Goal: Information Seeking & Learning: Learn about a topic

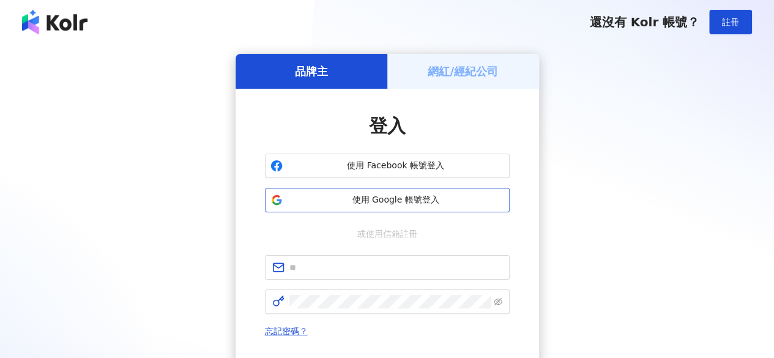
click at [438, 198] on span "使用 Google 帳號登入" at bounding box center [396, 200] width 217 height 12
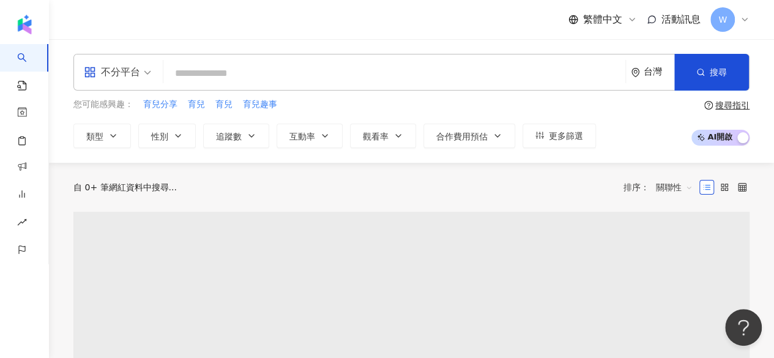
click at [132, 75] on div "不分平台" at bounding box center [112, 72] width 56 height 20
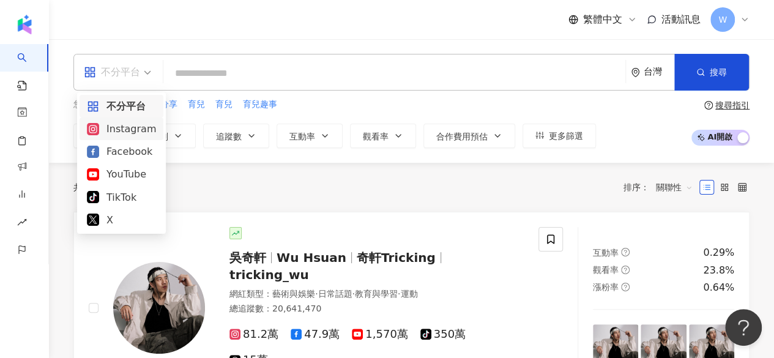
click at [130, 130] on div "Instagram" at bounding box center [121, 128] width 69 height 15
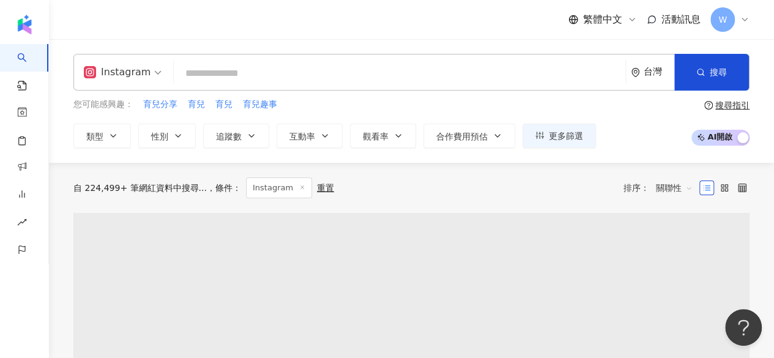
click at [237, 82] on input "search" at bounding box center [400, 73] width 442 height 23
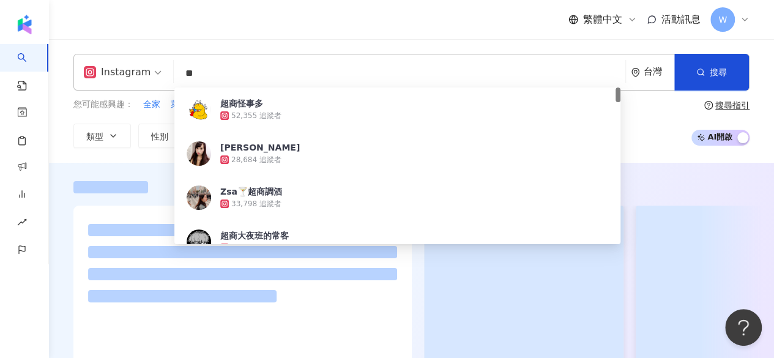
type input "**"
click at [135, 154] on div "Instagram ** 台灣 搜尋 a6f46c73-7cfc-41a4-9f16-ca29caad5653 超商怪事多 52,355 追蹤者 Shean尚…" at bounding box center [411, 101] width 725 height 124
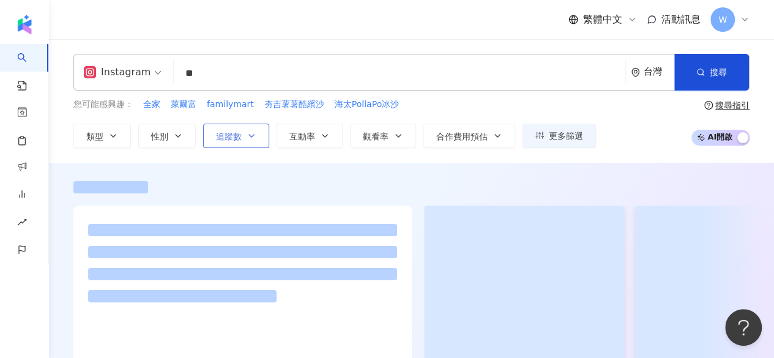
click at [249, 142] on button "追蹤數" at bounding box center [236, 136] width 66 height 24
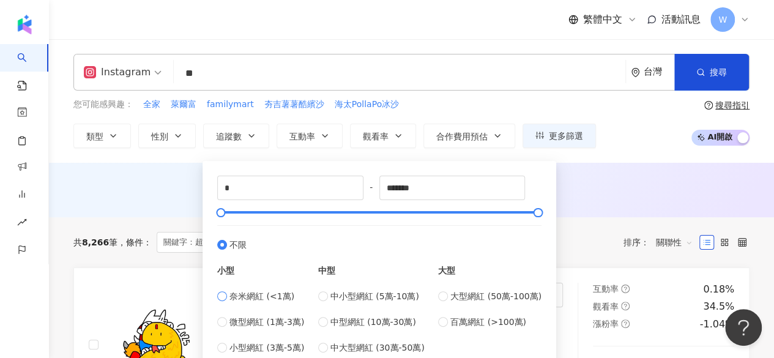
click at [227, 296] on label "奈米網紅 (<1萬)" at bounding box center [260, 296] width 87 height 13
type input "****"
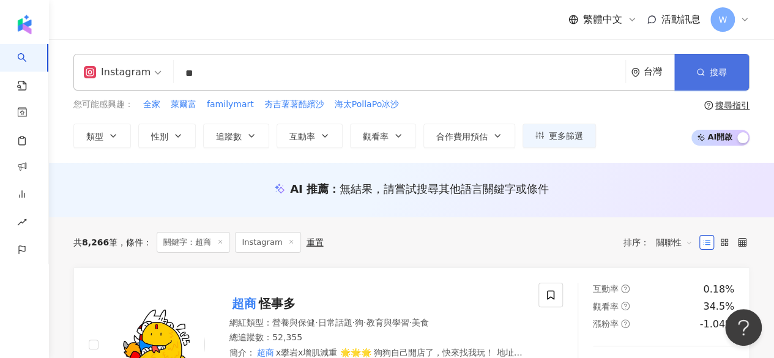
click at [717, 69] on span "搜尋" at bounding box center [718, 72] width 17 height 10
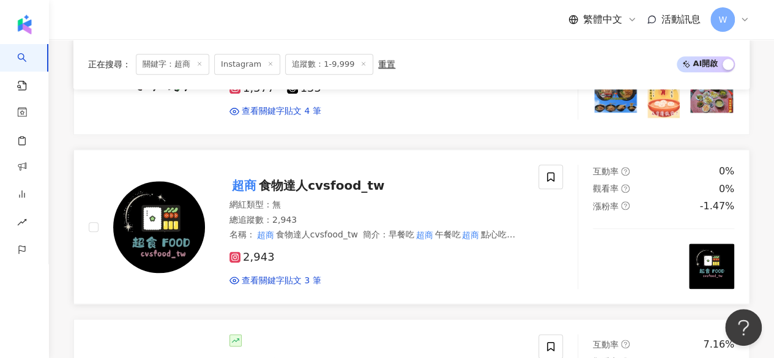
scroll to position [626, 0]
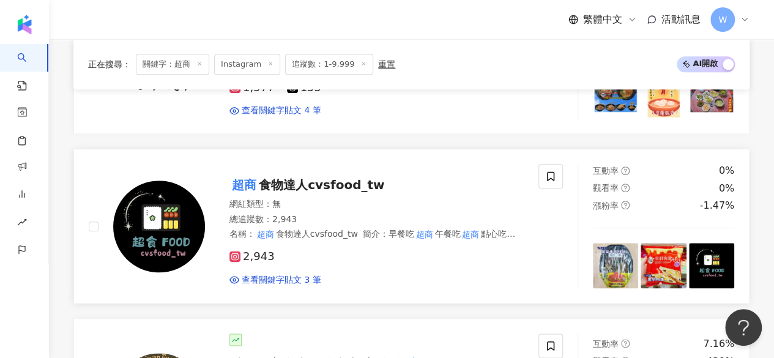
click at [356, 182] on span "食物達人cvsfood_tw" at bounding box center [321, 185] width 125 height 15
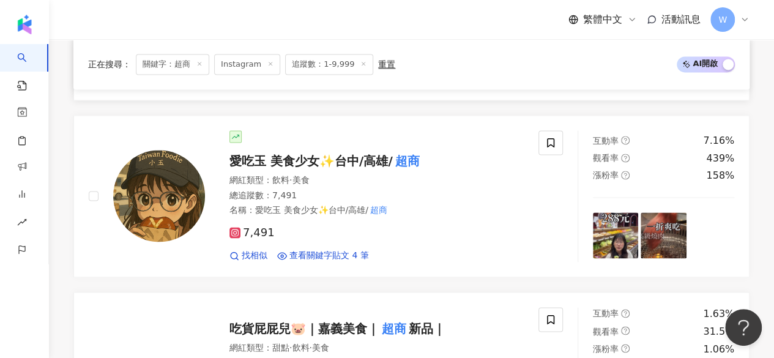
scroll to position [828, 0]
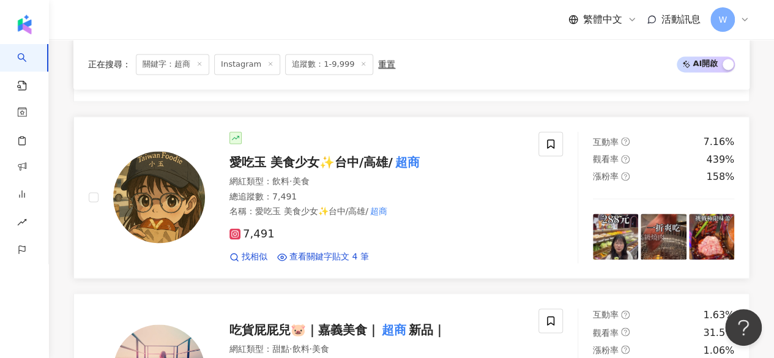
click at [372, 155] on span "愛吃玉 美食少女✨台中/高雄/" at bounding box center [311, 162] width 163 height 15
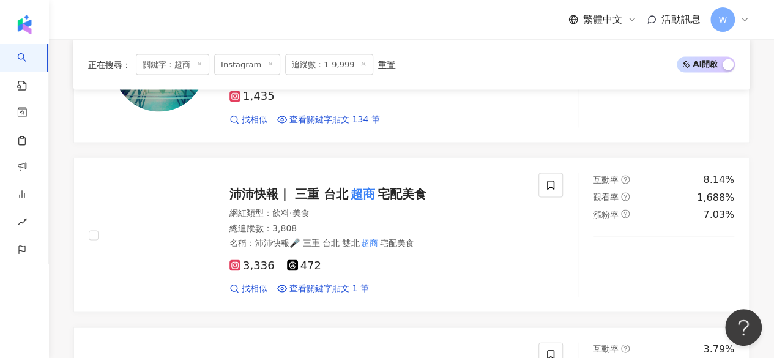
scroll to position [1134, 0]
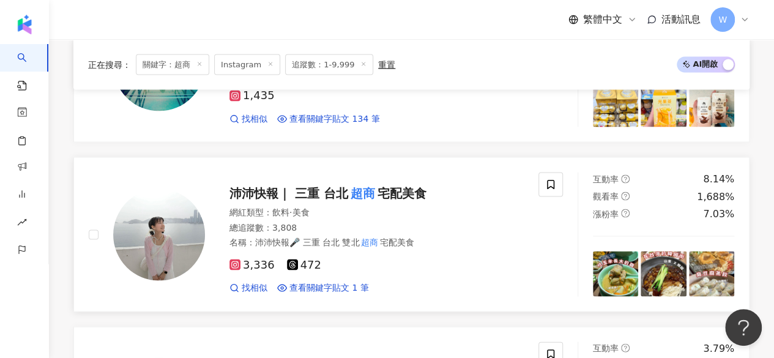
click at [323, 185] on span "沛沛快報｜ 三重 台北" at bounding box center [289, 192] width 119 height 15
click at [189, 222] on img at bounding box center [159, 235] width 92 height 92
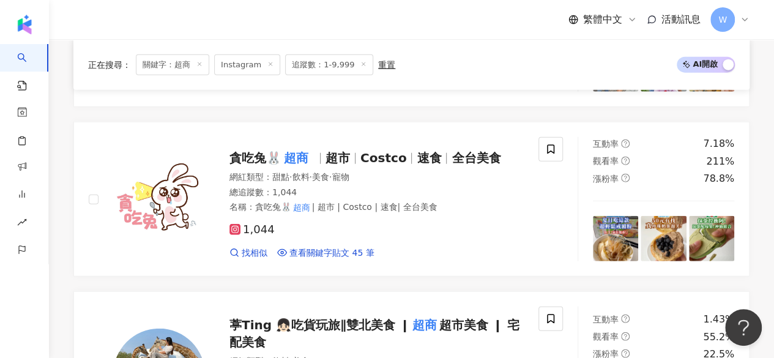
scroll to position [1700, 0]
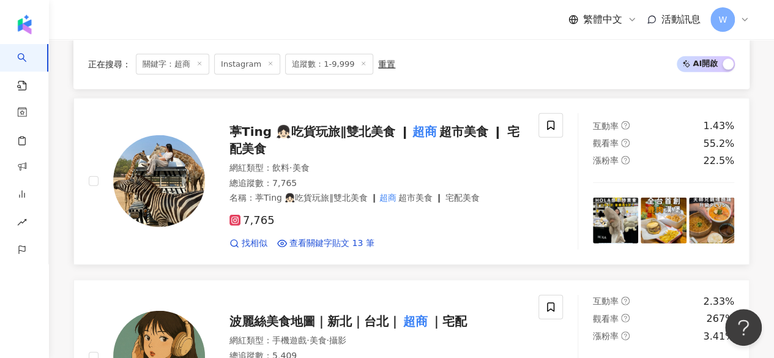
click at [163, 162] on img at bounding box center [159, 181] width 92 height 92
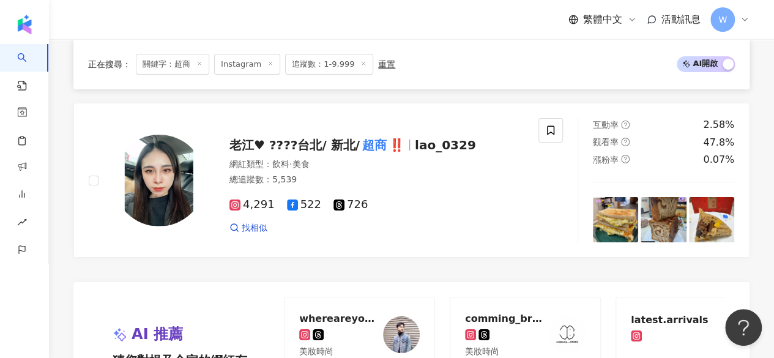
scroll to position [2044, 0]
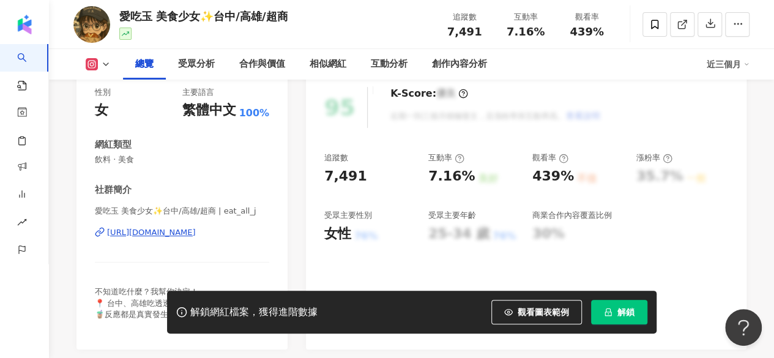
click at [99, 227] on icon at bounding box center [100, 232] width 10 height 10
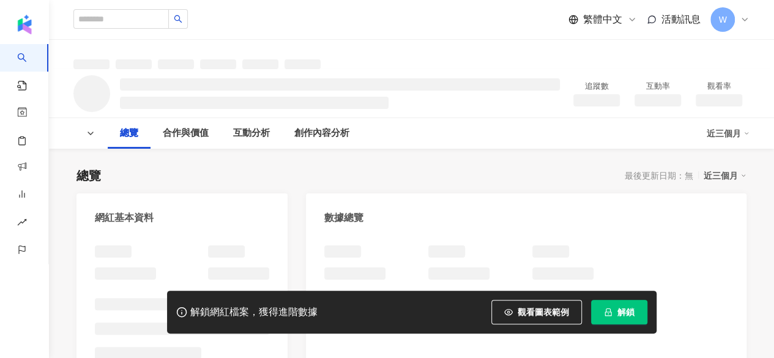
scroll to position [243, 0]
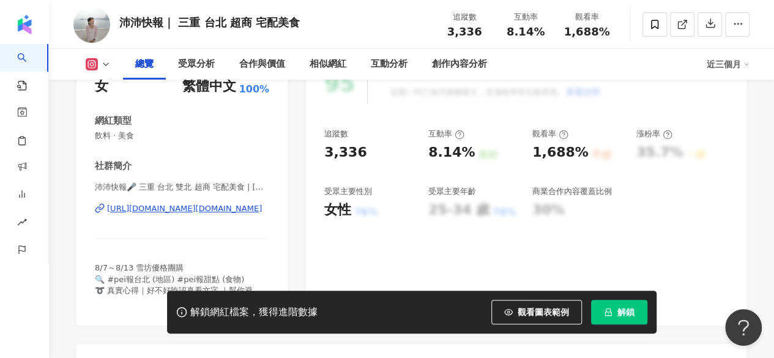
click at [179, 207] on div "https://www.instagram.com/peifood.news/" at bounding box center [184, 208] width 155 height 11
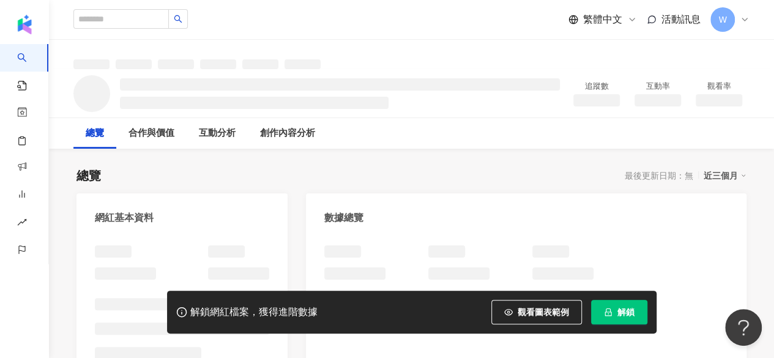
scroll to position [135, 0]
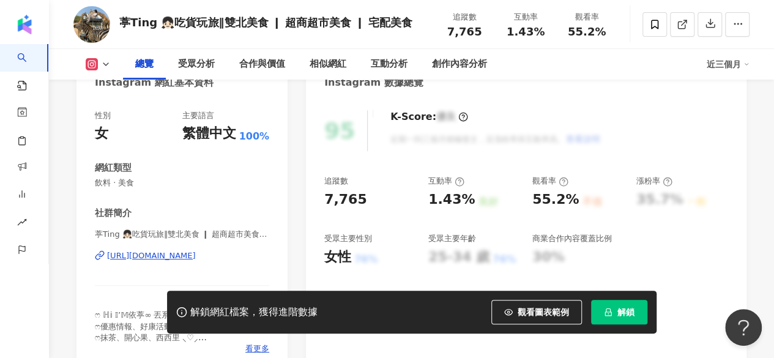
click at [170, 258] on div "[URL][DOMAIN_NAME]" at bounding box center [151, 255] width 89 height 11
